Goal: Task Accomplishment & Management: Use online tool/utility

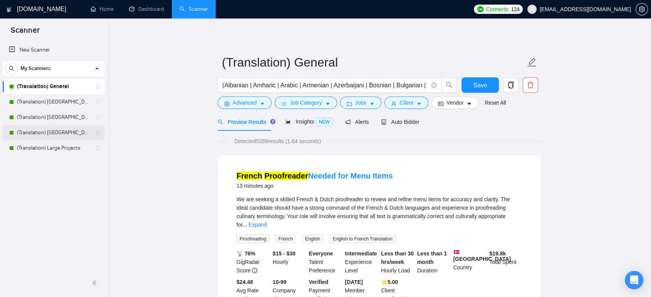
click at [51, 135] on link "(Translation) [GEOGRAPHIC_DATA]" at bounding box center [53, 132] width 73 height 15
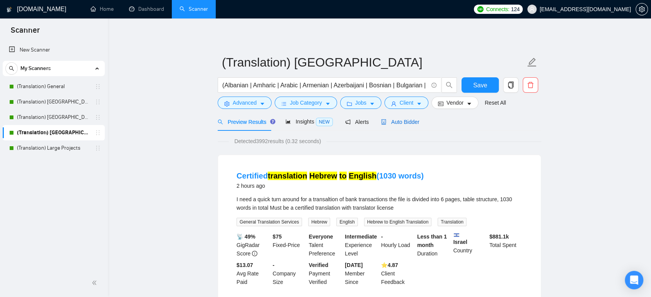
click at [395, 123] on span "Auto Bidder" at bounding box center [400, 122] width 38 height 6
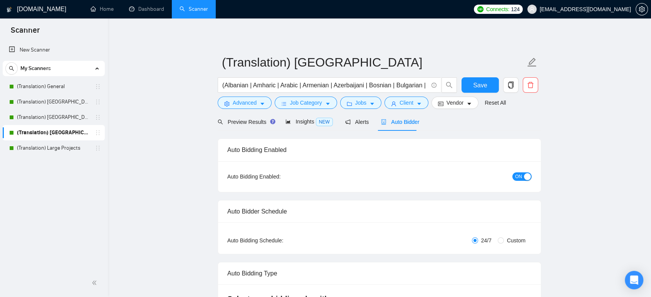
checkbox input "true"
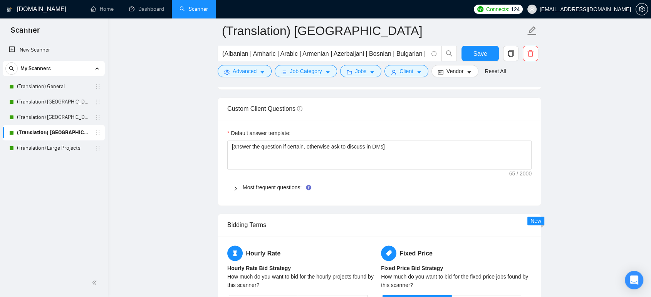
scroll to position [1069, 0]
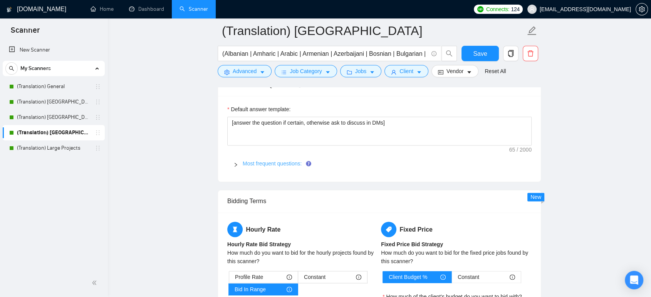
click at [256, 164] on link "Most frequent questions:" at bounding box center [272, 164] width 59 height 6
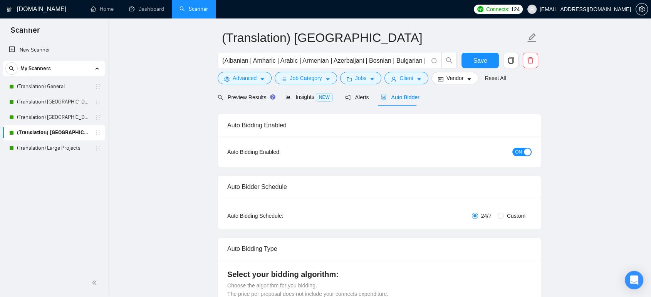
scroll to position [0, 0]
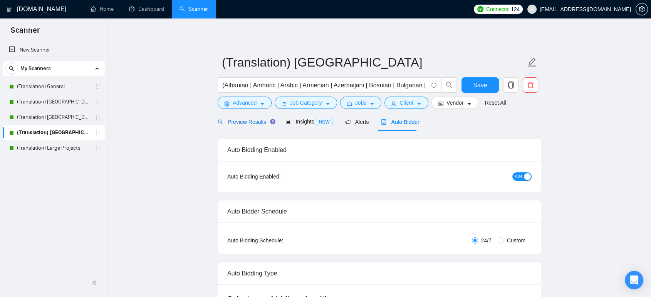
click at [245, 120] on span "Preview Results" at bounding box center [245, 122] width 55 height 6
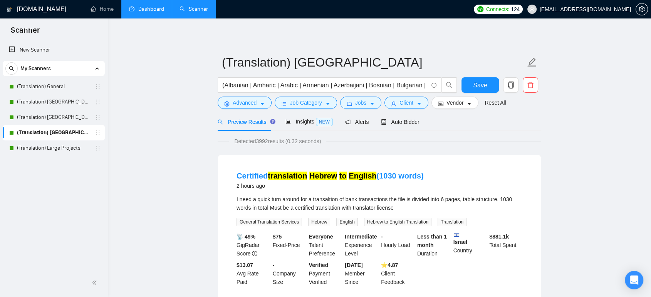
click at [153, 12] on link "Dashboard" at bounding box center [146, 9] width 35 height 7
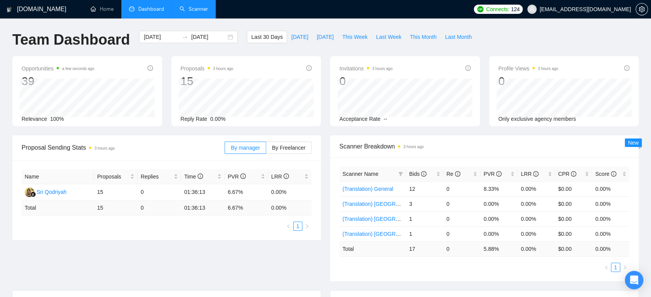
click at [205, 8] on link "Scanner" at bounding box center [193, 9] width 28 height 7
